Goal: Information Seeking & Learning: Compare options

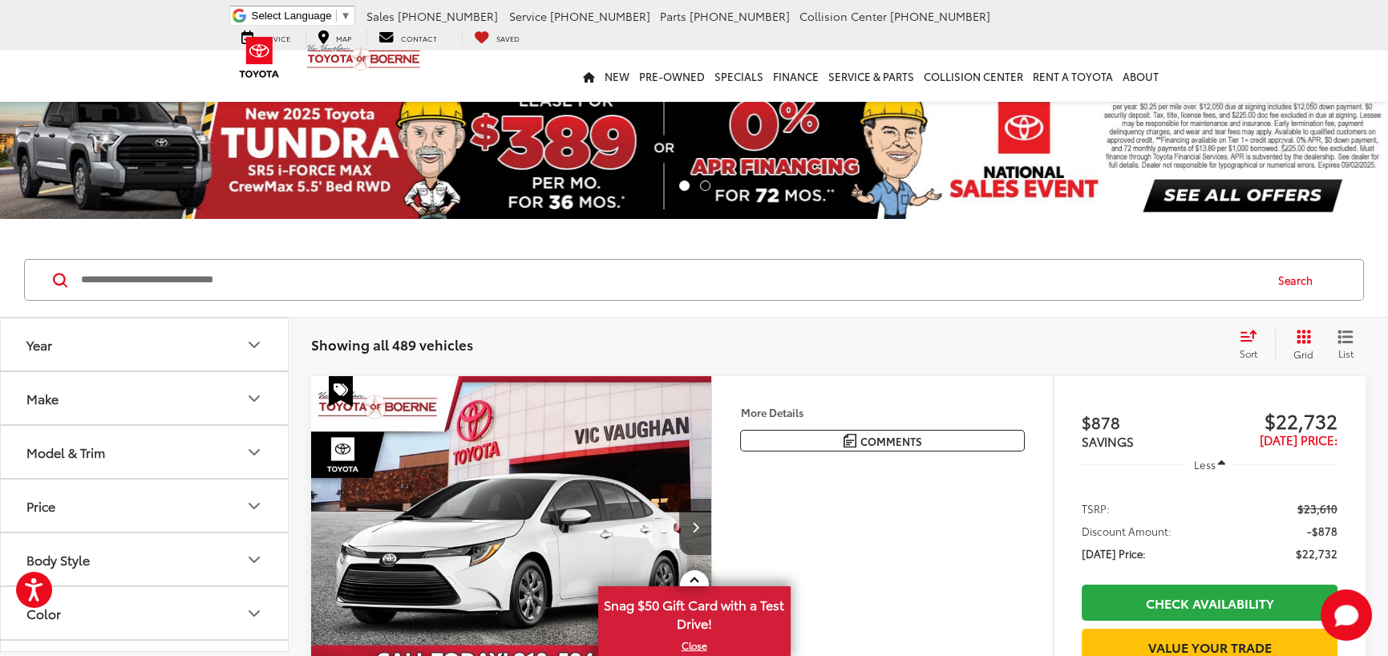
click at [160, 439] on button "Model & Trim" at bounding box center [145, 452] width 289 height 52
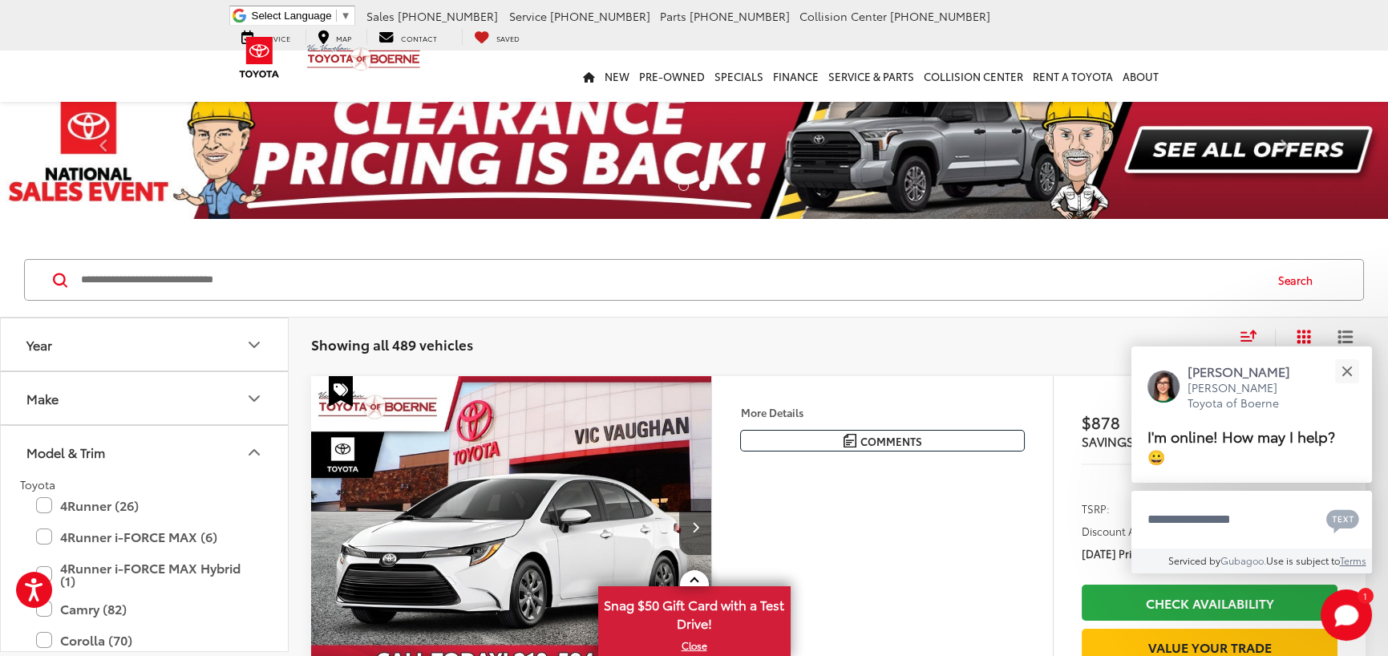
click at [160, 439] on button "Model & Trim" at bounding box center [145, 452] width 289 height 52
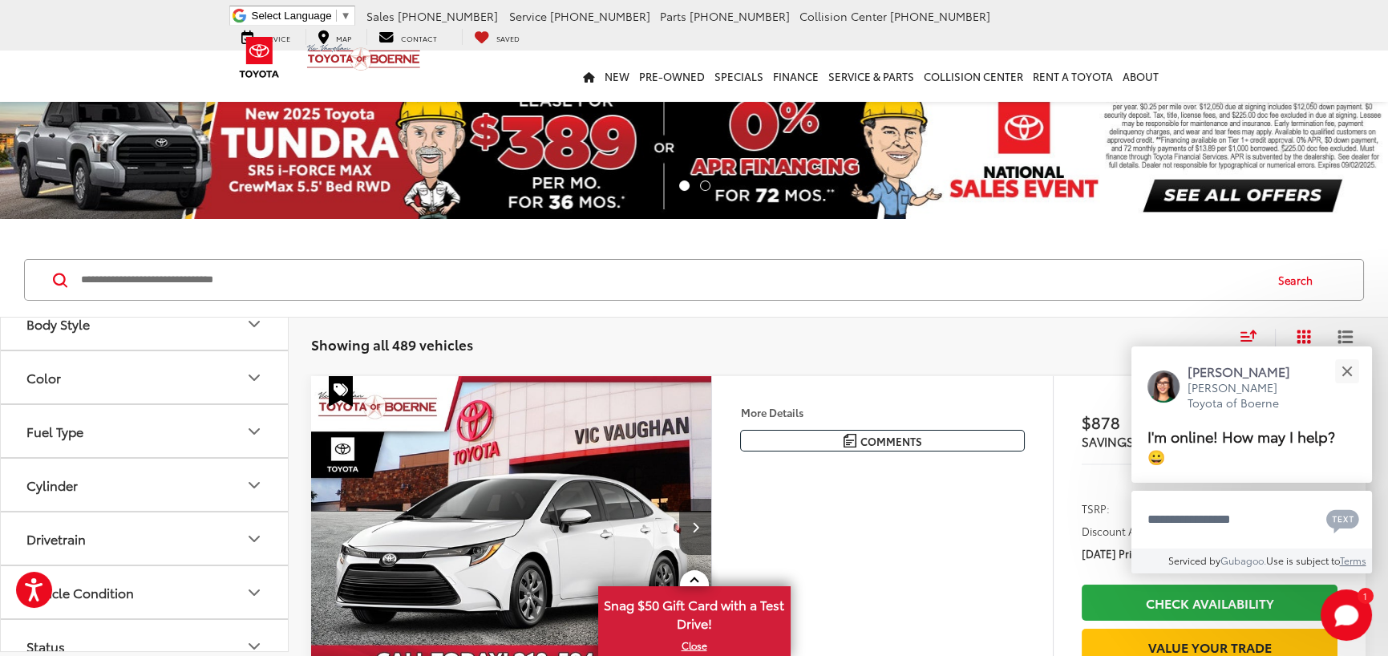
scroll to position [100, 0]
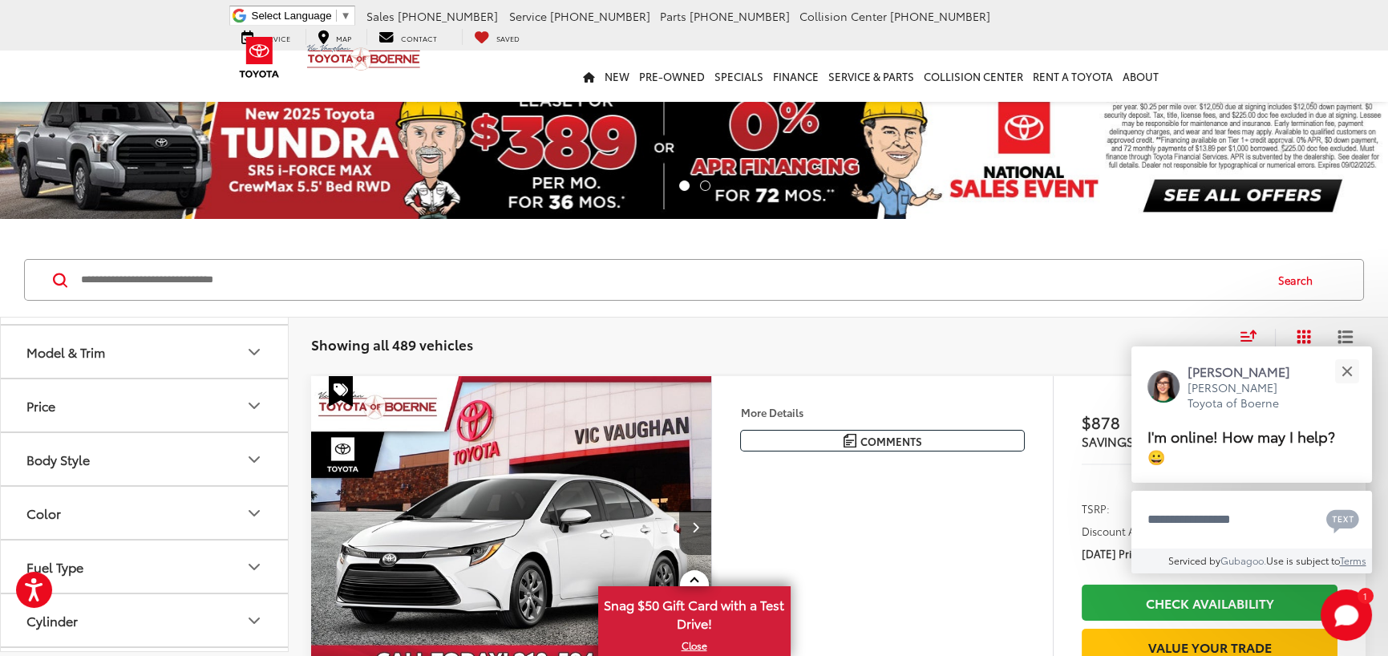
click at [164, 445] on button "Body Style" at bounding box center [145, 459] width 289 height 52
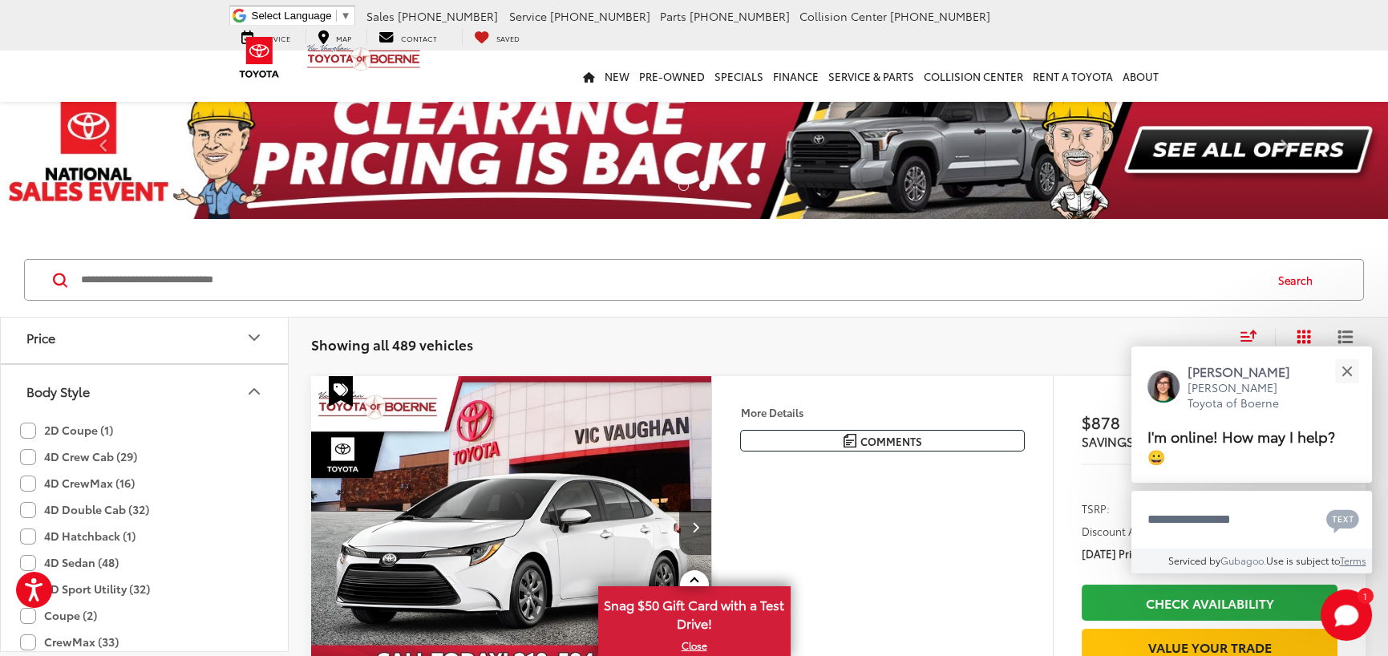
scroll to position [160, 0]
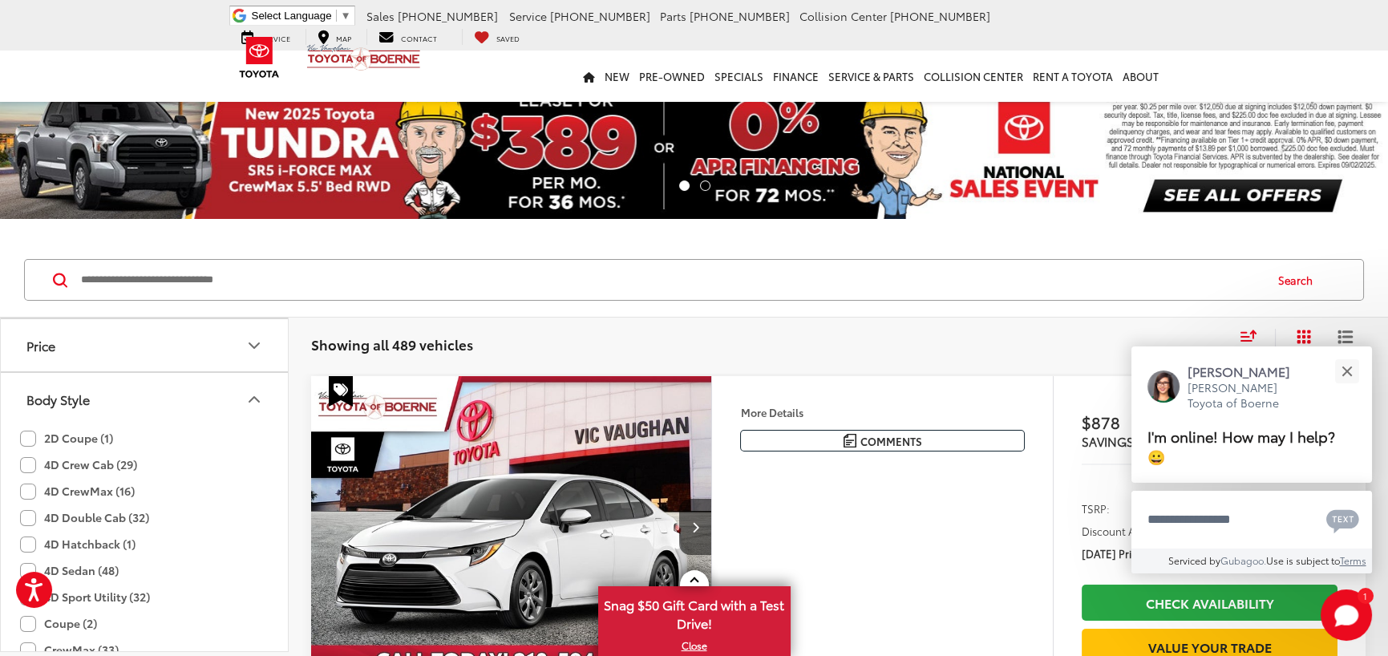
click at [104, 402] on button "Body Style" at bounding box center [145, 399] width 289 height 52
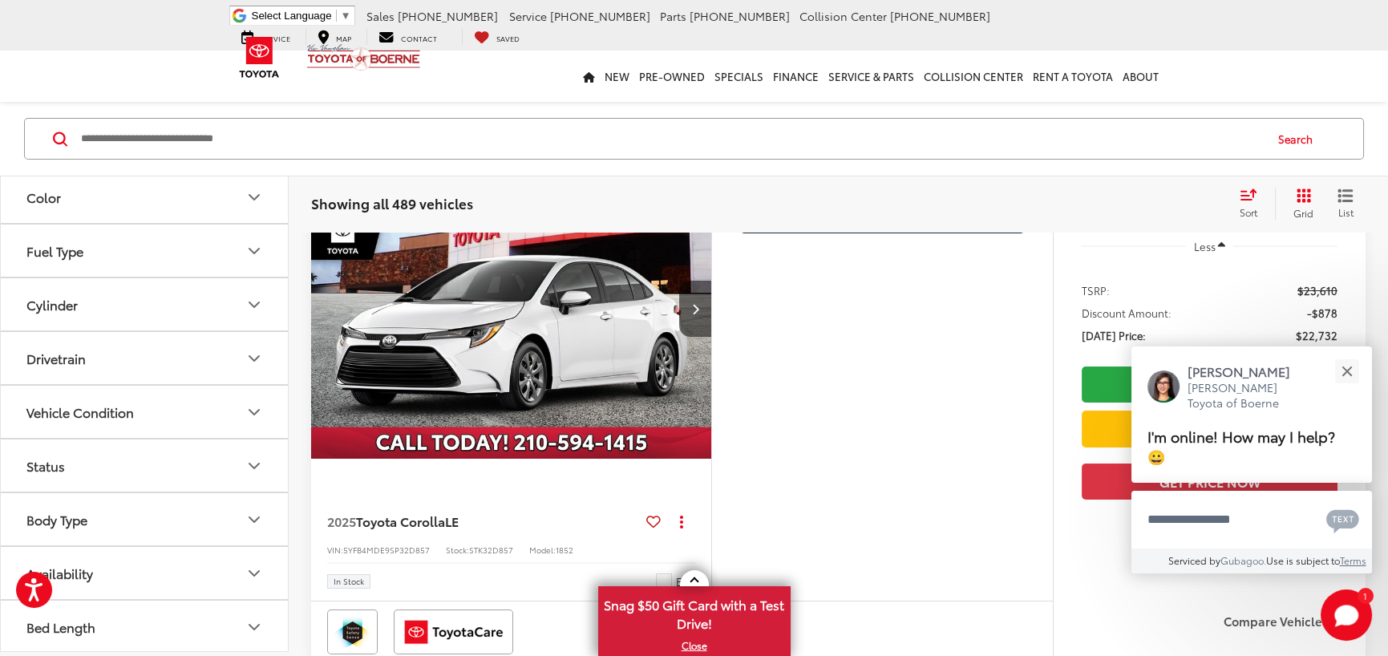
scroll to position [221, 0]
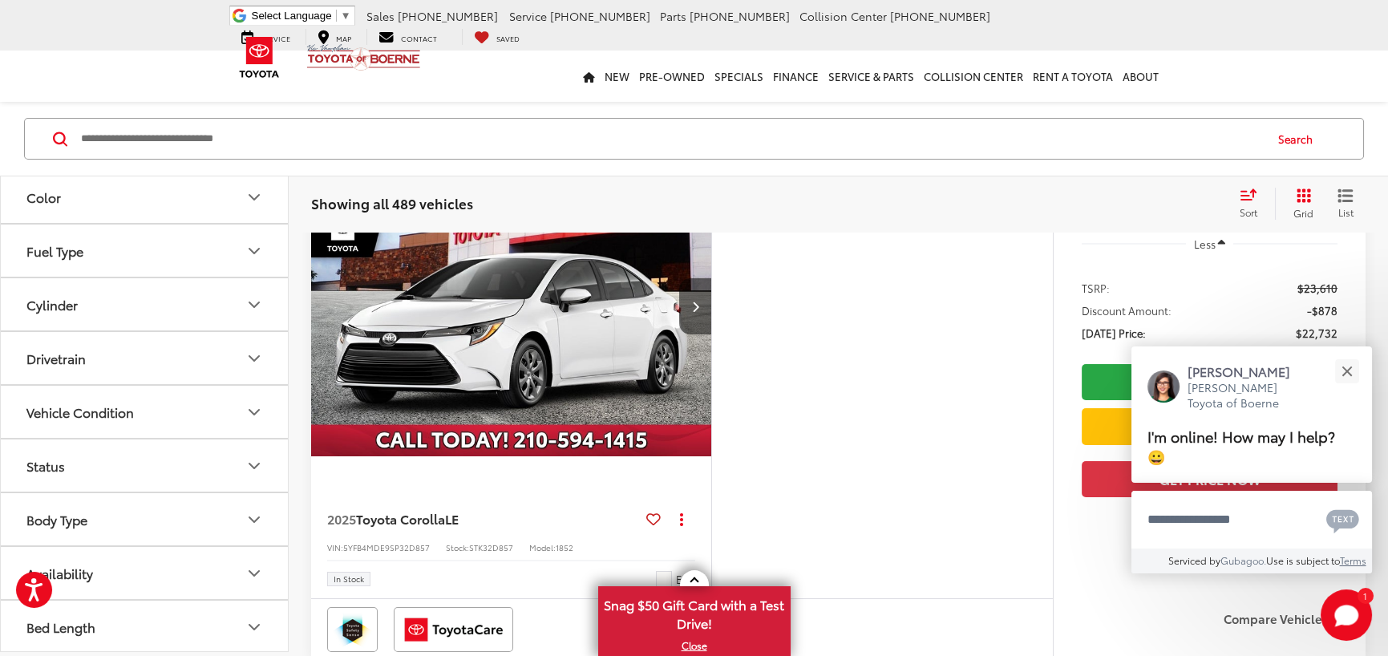
click at [222, 524] on button "Body Type" at bounding box center [145, 519] width 289 height 52
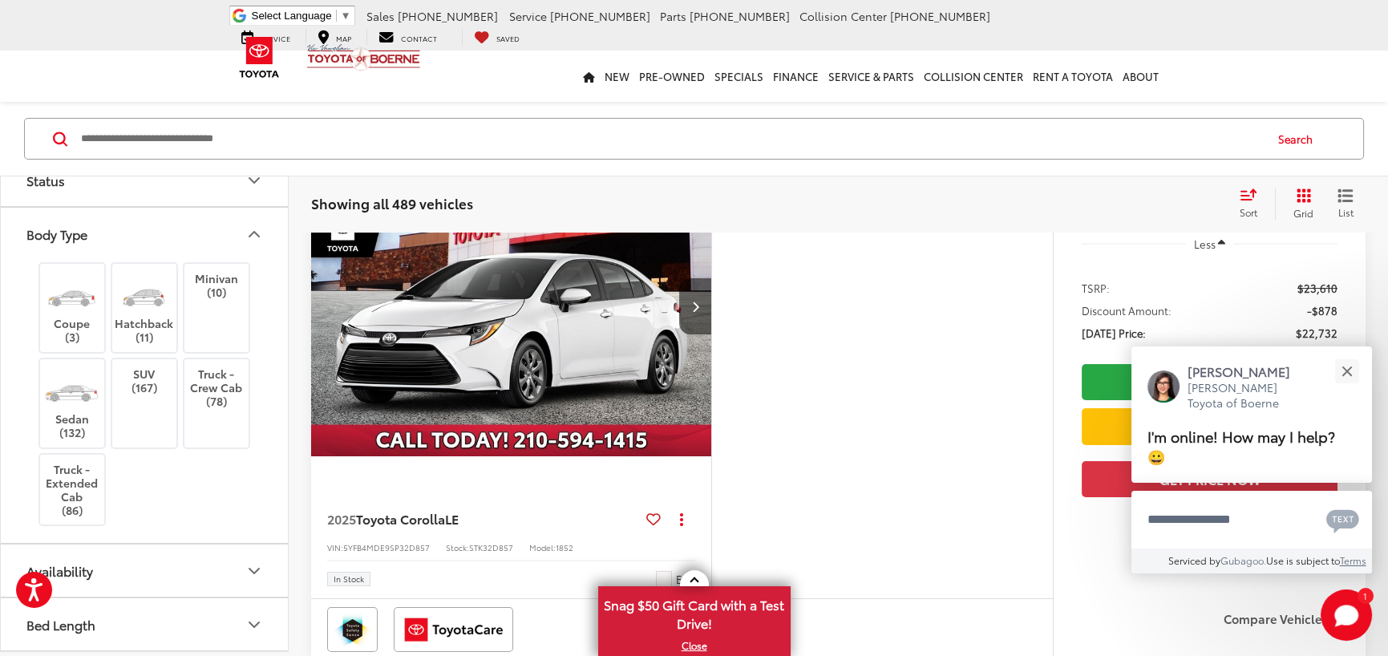
scroll to position [576, 0]
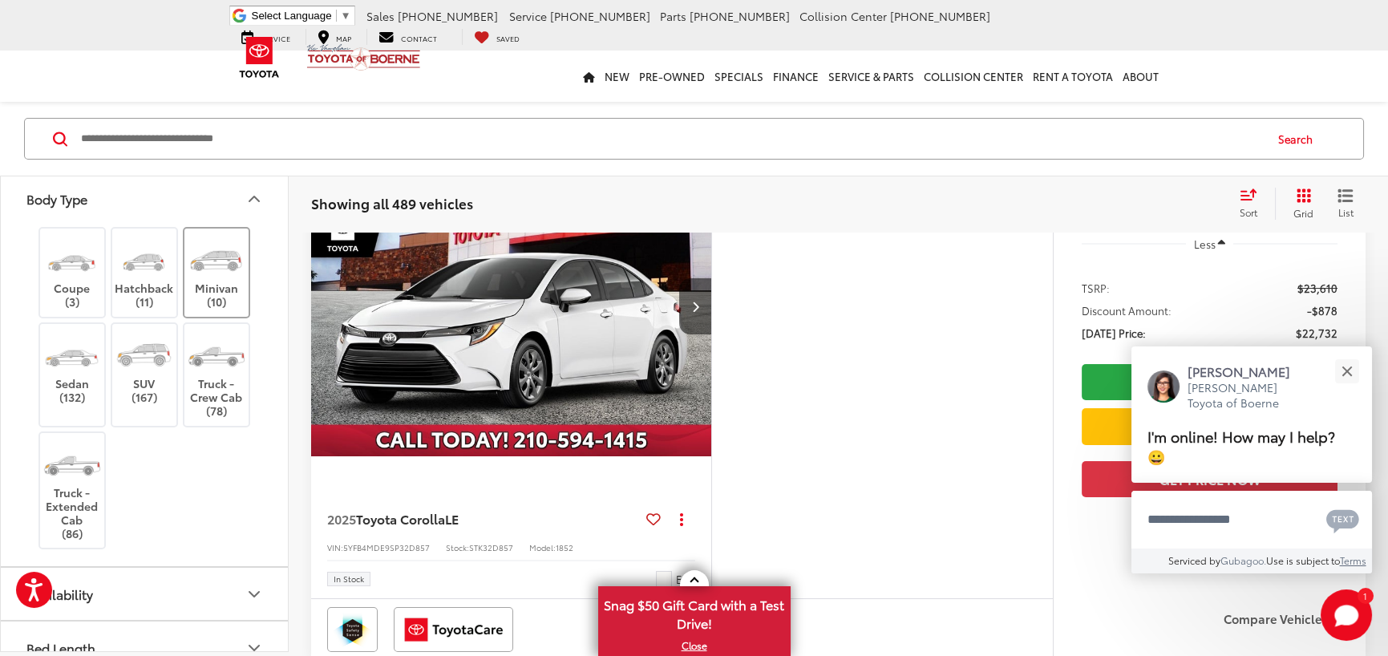
click at [221, 274] on img at bounding box center [216, 259] width 60 height 45
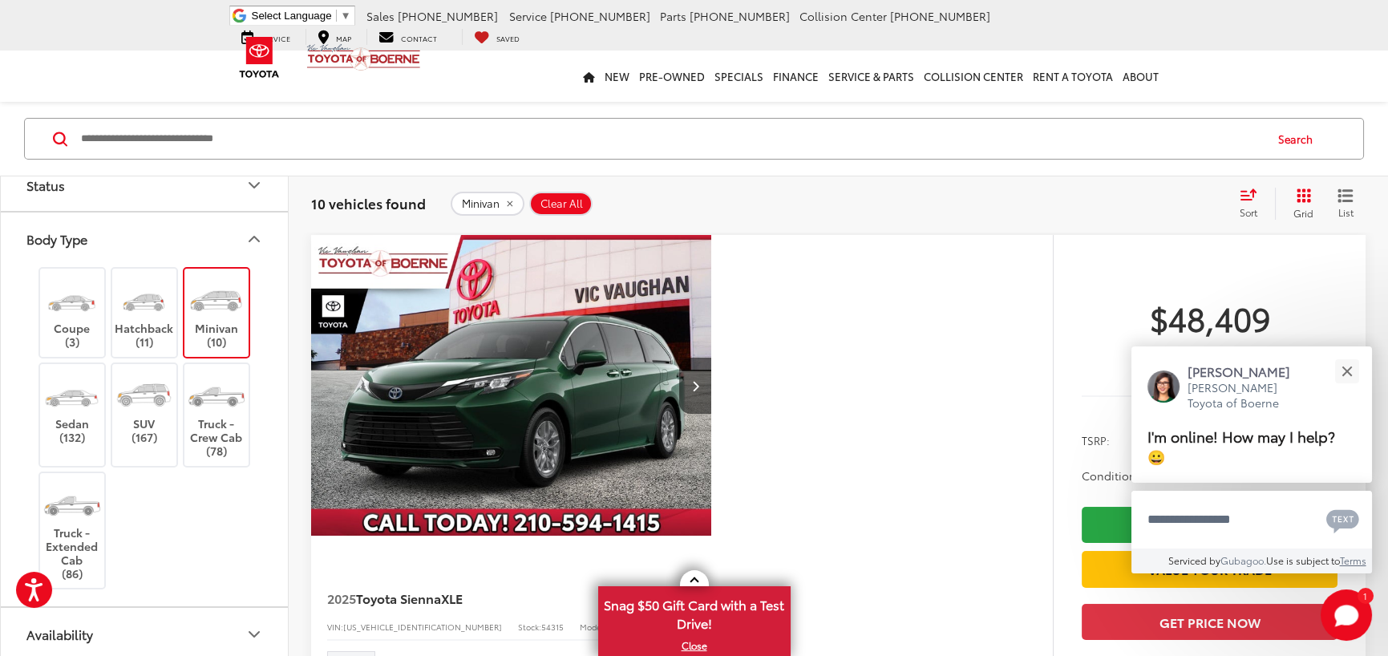
click at [147, 613] on button "Availability" at bounding box center [145, 634] width 289 height 52
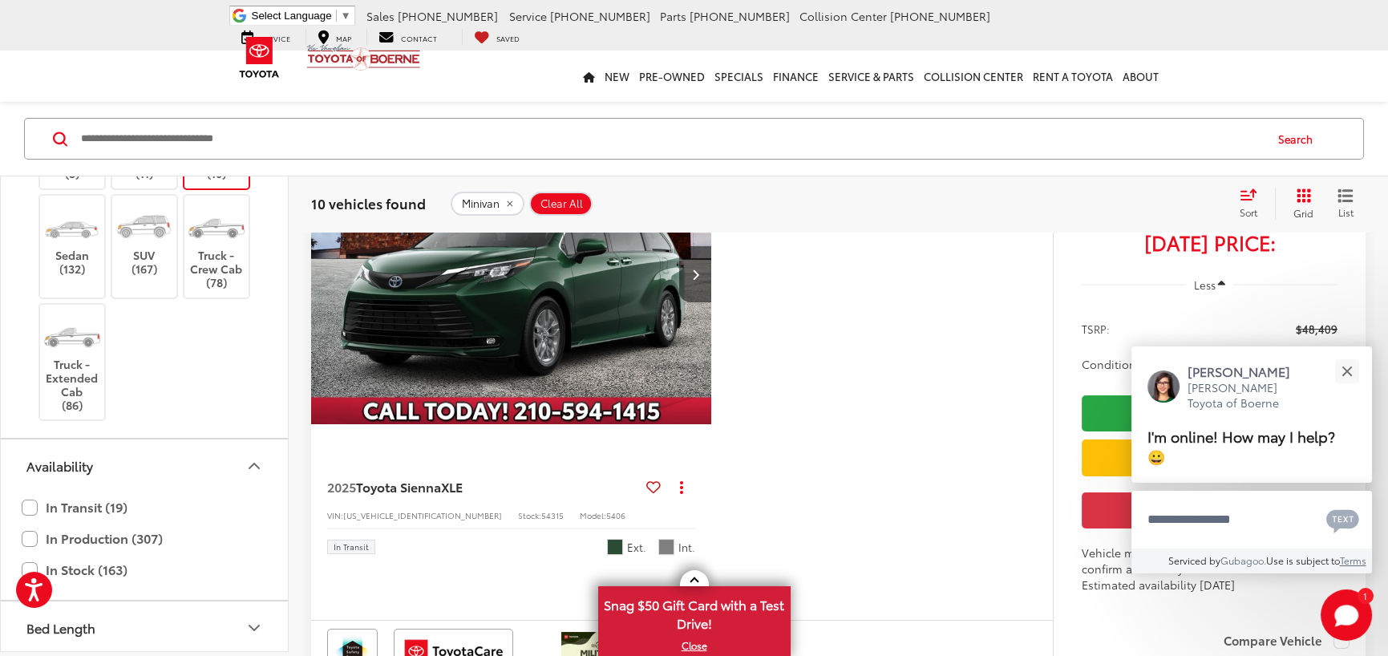
scroll to position [301, 0]
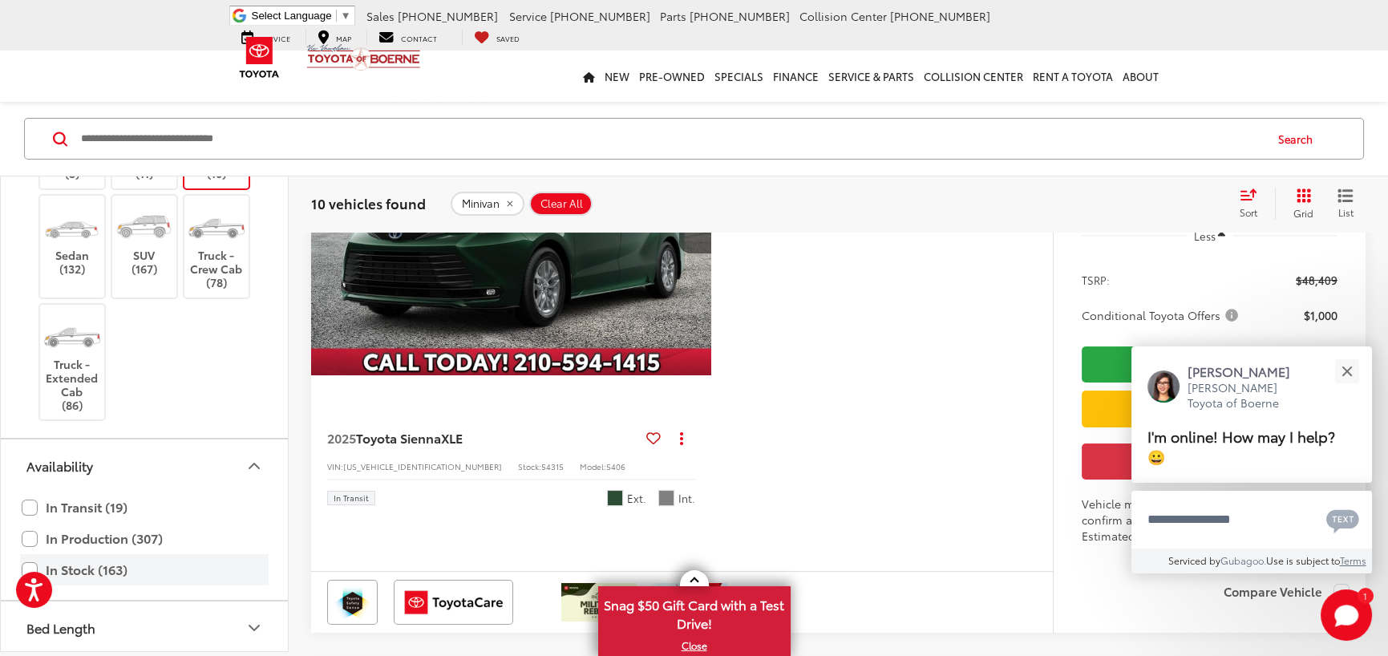
click at [79, 563] on label "In Stock (163)" at bounding box center [144, 570] width 245 height 28
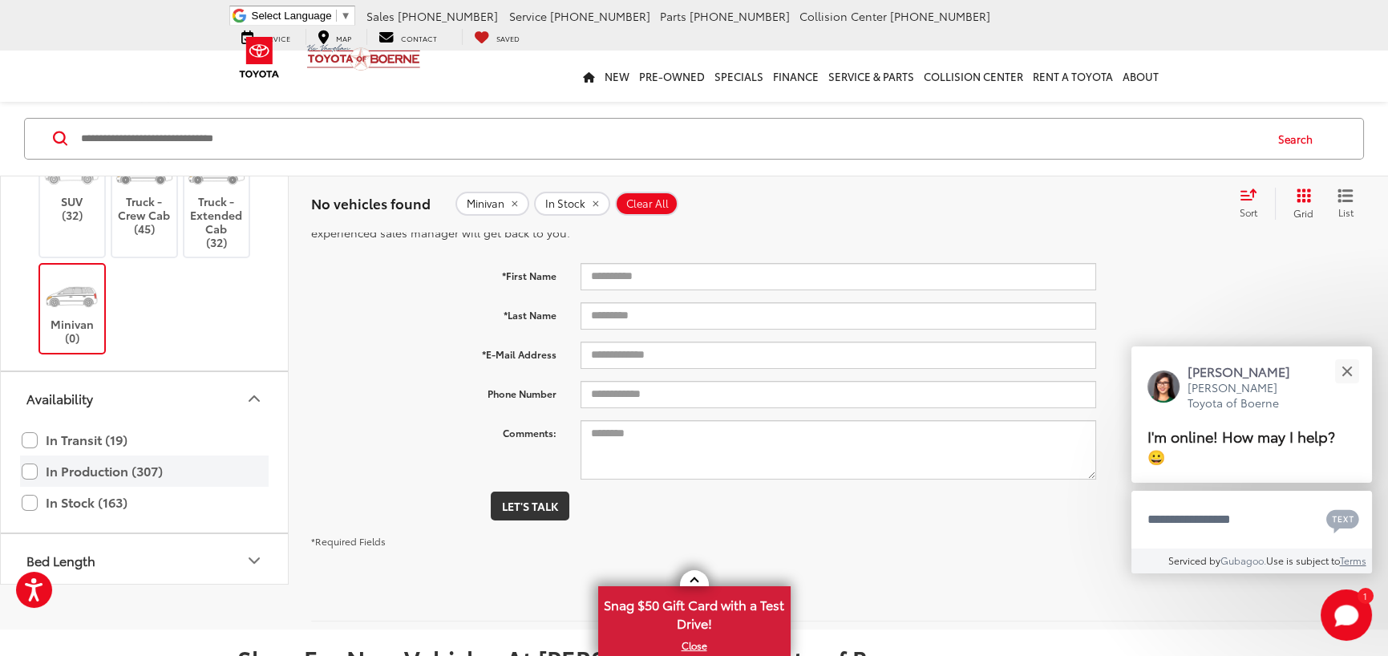
scroll to position [2, 0]
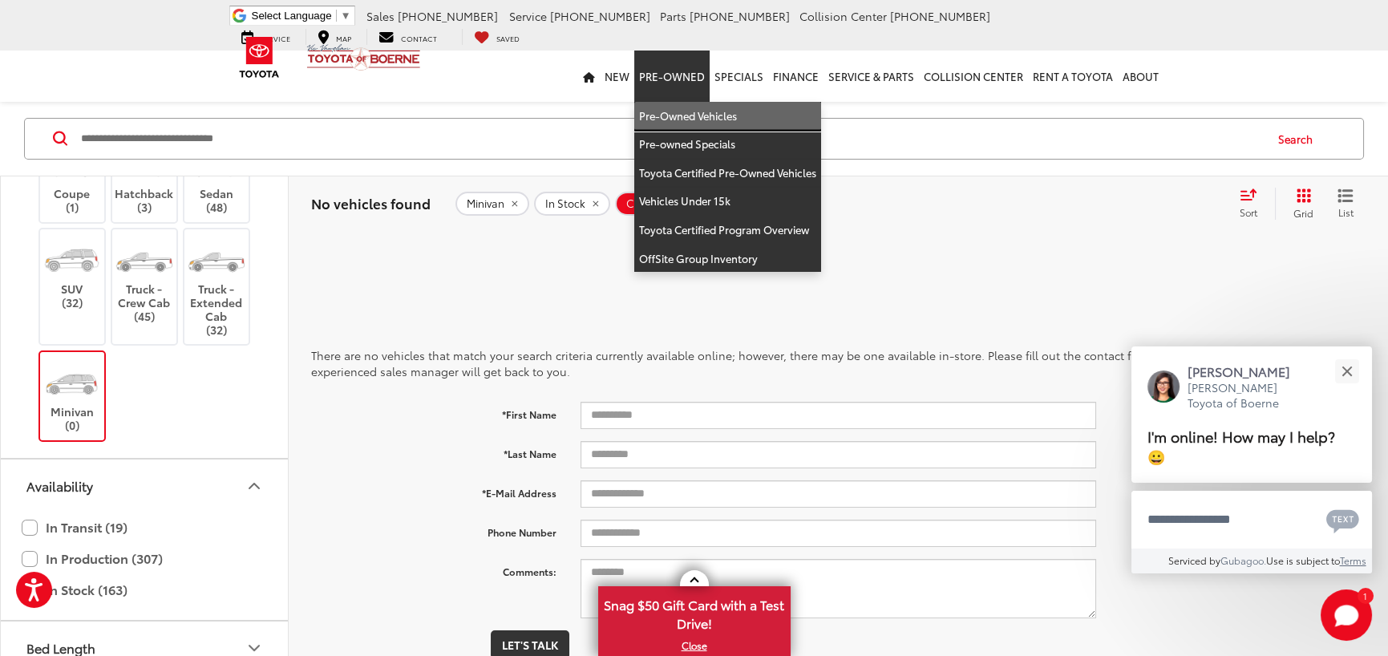
click at [702, 112] on link "Pre-Owned Vehicles" at bounding box center [727, 116] width 187 height 29
